Goal: Transaction & Acquisition: Purchase product/service

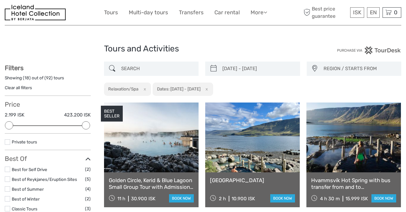
select select
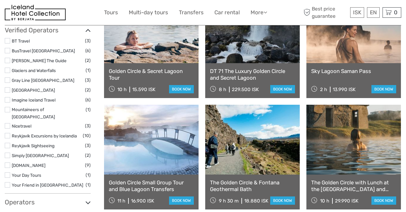
scroll to position [552, 0]
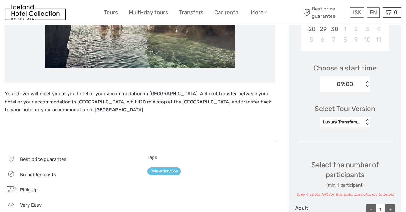
scroll to position [195, 0]
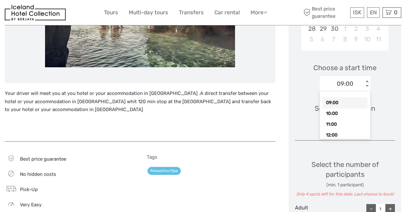
click at [349, 83] on div "09:00" at bounding box center [345, 84] width 16 height 8
click at [345, 105] on div "17:00" at bounding box center [345, 105] width 44 height 11
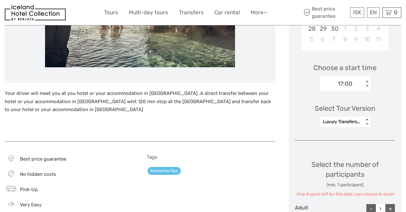
click at [357, 101] on div "Select Tour Version Luxury Transfers for up to 4 persons < >" at bounding box center [345, 112] width 100 height 36
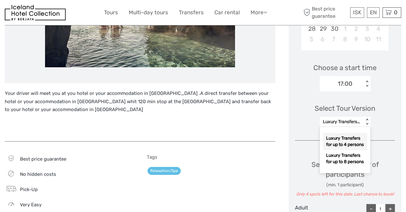
click at [351, 124] on div "Luxury Transfers for up to 4 persons" at bounding box center [342, 122] width 38 height 6
click at [353, 142] on div "Luxury Transfers for up to 4 persons" at bounding box center [345, 141] width 44 height 17
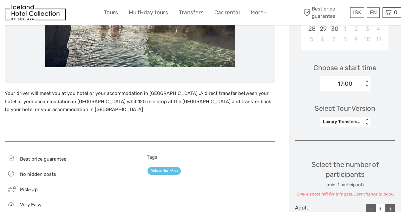
click at [382, 128] on div "Select Tour Version Luxury Transfers for up to 4 persons < >" at bounding box center [345, 112] width 100 height 36
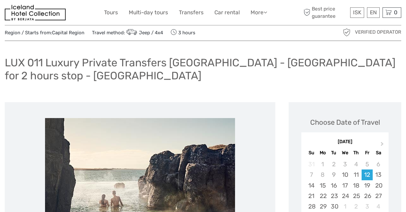
scroll to position [192, 0]
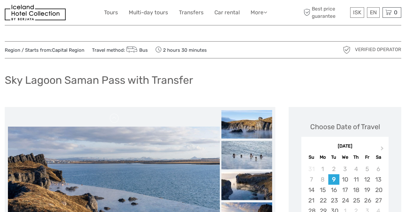
scroll to position [8, 0]
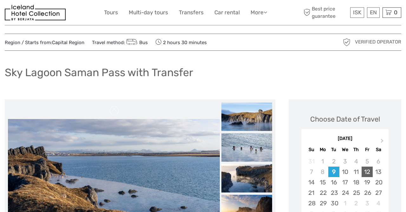
click at [365, 171] on div "12" at bounding box center [366, 171] width 11 height 10
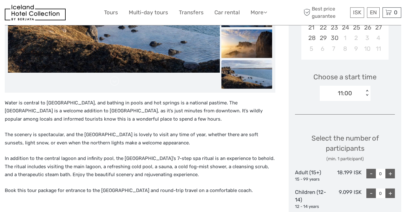
scroll to position [173, 0]
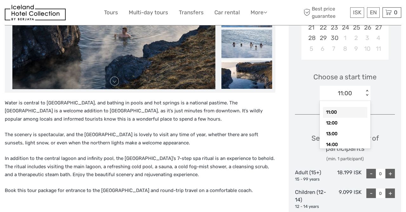
click at [352, 95] on div "11:00" at bounding box center [342, 93] width 44 height 10
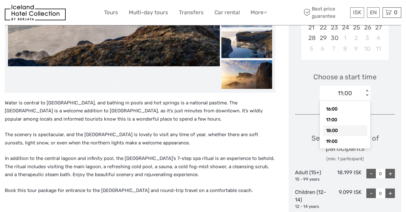
click at [337, 131] on div "18:00" at bounding box center [345, 130] width 44 height 11
click at [345, 89] on div "18:00" at bounding box center [345, 93] width 16 height 8
click at [383, 117] on div "Choose Date of Travel Next Month September 2025 Su Mo Tu We Th Fr Sa 31 1 2 3 4…" at bounding box center [344, 123] width 113 height 378
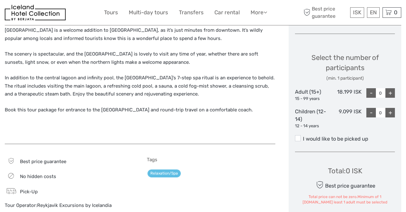
scroll to position [254, 0]
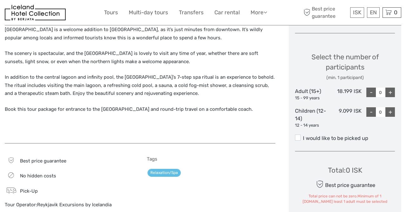
click at [391, 93] on div "+" at bounding box center [390, 92] width 10 height 10
type input "1"
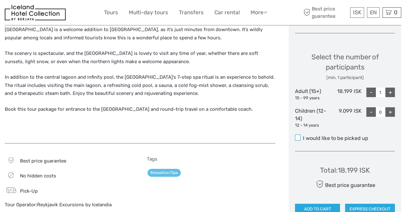
click at [299, 135] on span at bounding box center [298, 137] width 6 height 6
click at [303, 136] on input "I would like to be picked up" at bounding box center [303, 136] width 0 height 0
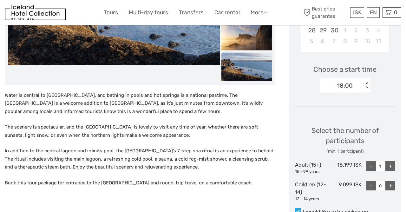
scroll to position [180, 0]
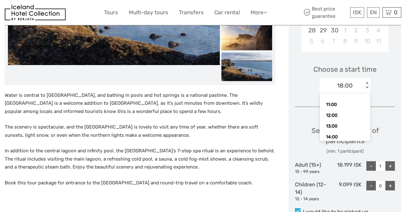
click at [367, 87] on div "< >" at bounding box center [366, 85] width 5 height 7
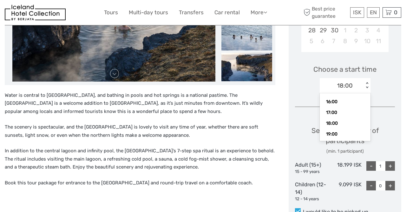
scroll to position [57, 0]
click at [355, 121] on div "18:00" at bounding box center [345, 123] width 44 height 11
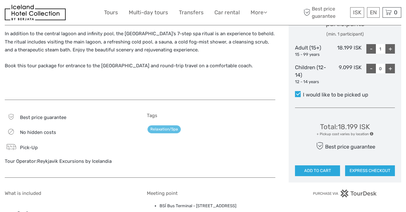
scroll to position [297, 0]
click at [331, 172] on button "ADD TO CART" at bounding box center [317, 170] width 45 height 11
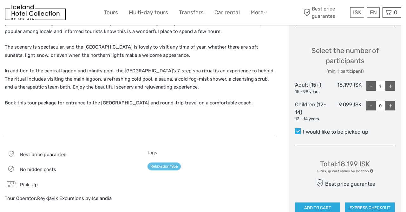
scroll to position [260, 0]
click at [244, 52] on p "The scenery is spectacular, and the Sky Lagoon is lovely to visit any time of y…" at bounding box center [140, 51] width 270 height 16
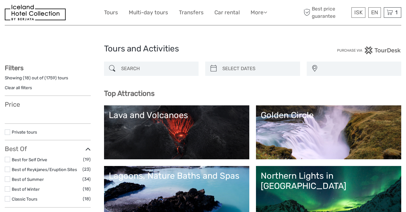
select select
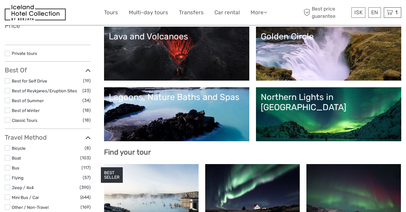
select select
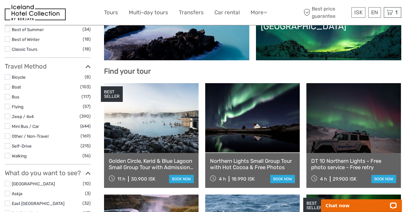
scroll to position [161, 0]
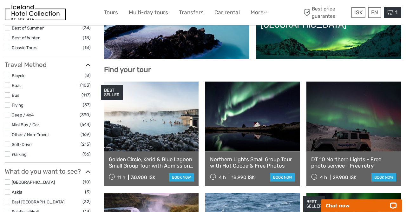
click at [392, 11] on icon at bounding box center [389, 13] width 6 height 8
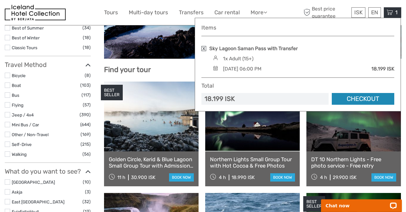
click at [358, 98] on link "Checkout" at bounding box center [363, 99] width 62 height 12
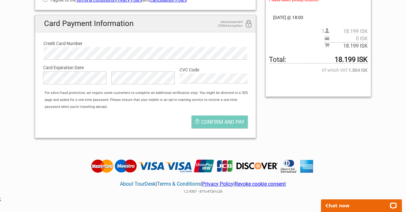
scroll to position [149, 0]
click at [284, 123] on div "English Español Deutsch Reserved for 9:34 Your Order [GEOGRAPHIC_DATA] with Tra…" at bounding box center [202, 25] width 345 height 235
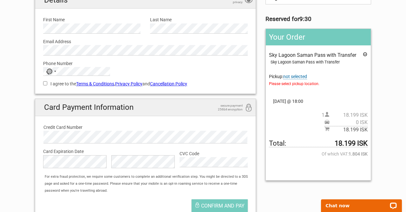
scroll to position [65, 0]
click at [297, 77] on span "not selected" at bounding box center [295, 76] width 24 height 5
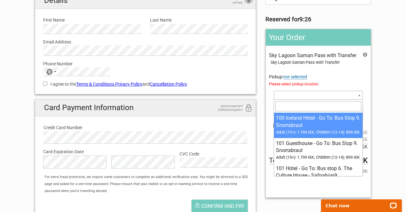
click at [300, 92] on span at bounding box center [318, 95] width 89 height 9
select select "1137539"
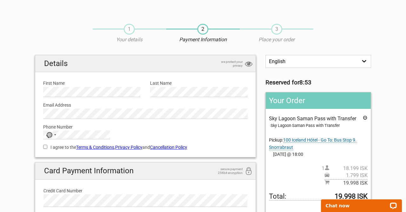
scroll to position [0, 0]
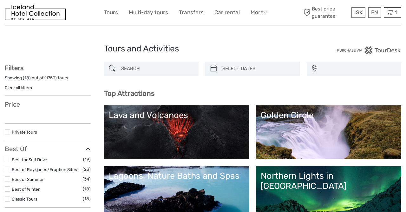
select select
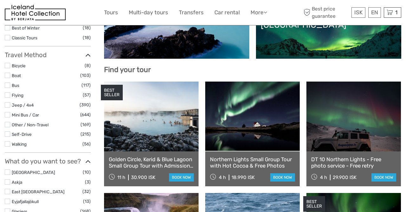
select select
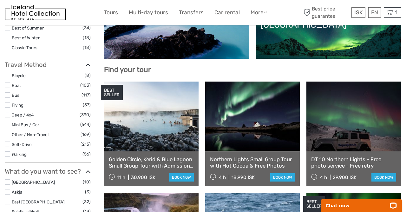
scroll to position [0, 0]
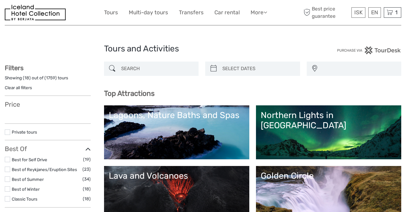
select select
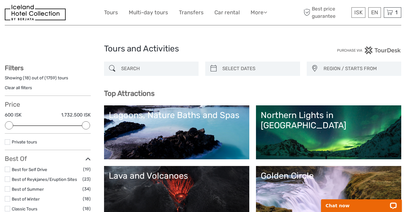
click at [54, 18] on img at bounding box center [35, 13] width 61 height 16
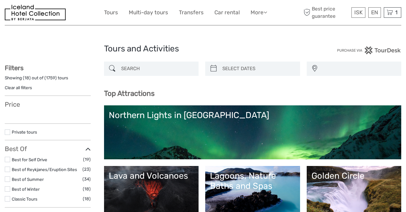
select select
